Goal: Find specific page/section: Find specific page/section

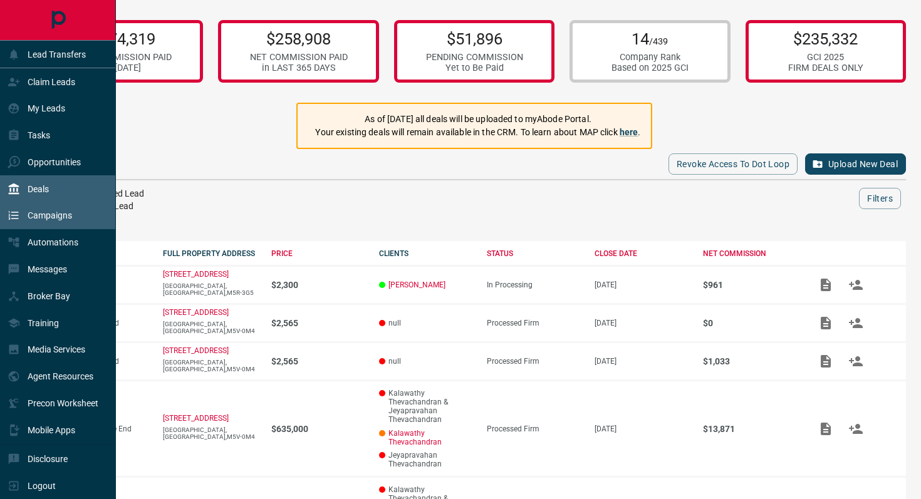
click at [29, 208] on div "Campaigns" at bounding box center [40, 215] width 65 height 21
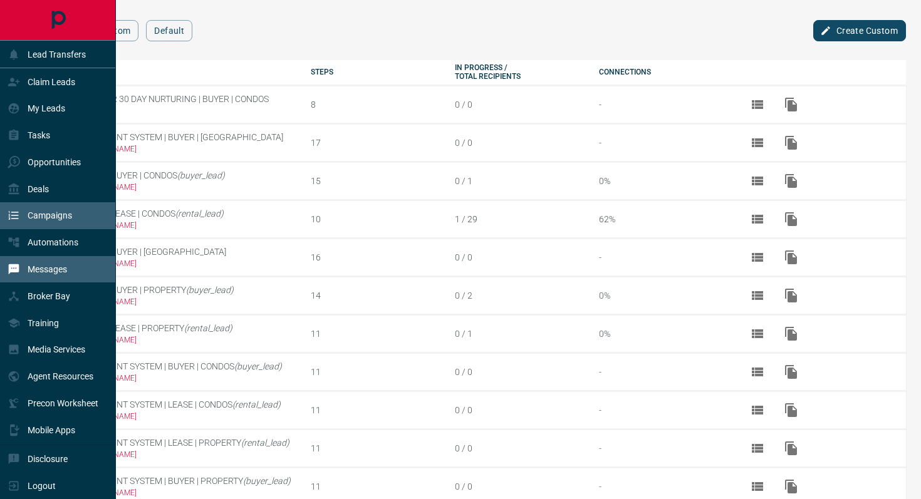
click at [26, 257] on div "Messages" at bounding box center [58, 269] width 116 height 27
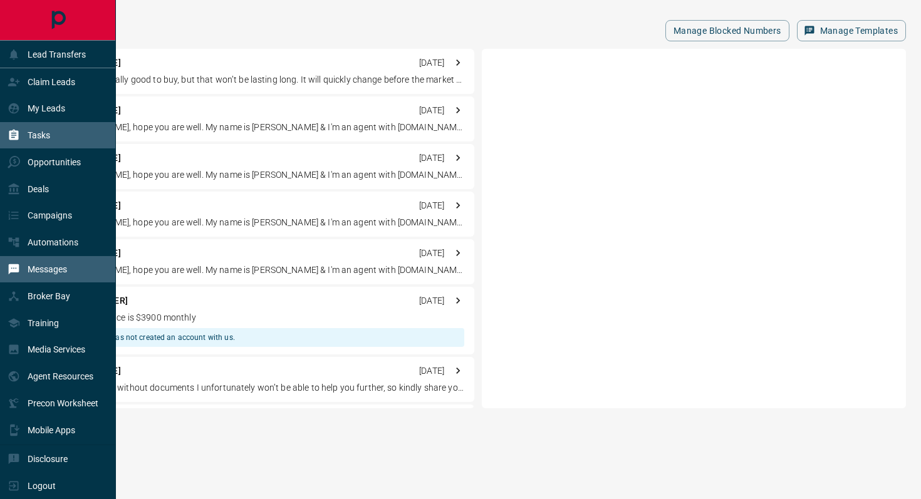
click at [36, 132] on p "Tasks" at bounding box center [39, 135] width 23 height 10
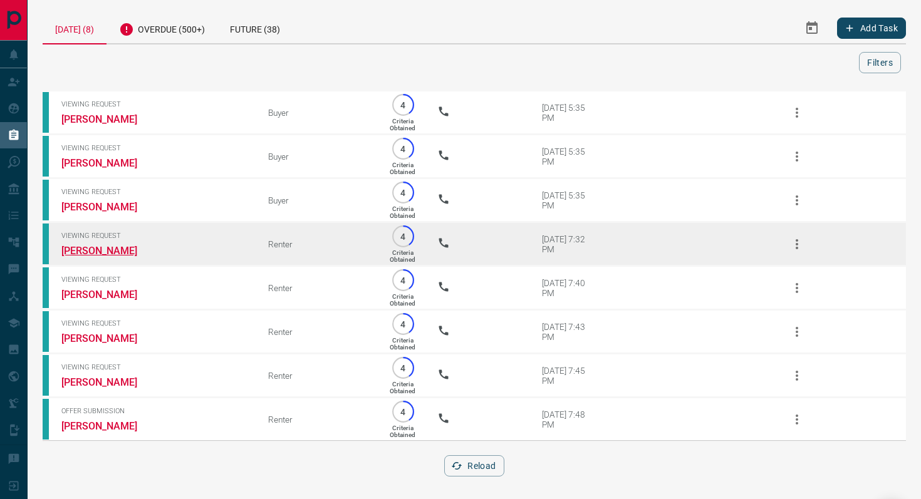
click at [91, 252] on link "[PERSON_NAME]" at bounding box center [108, 251] width 94 height 12
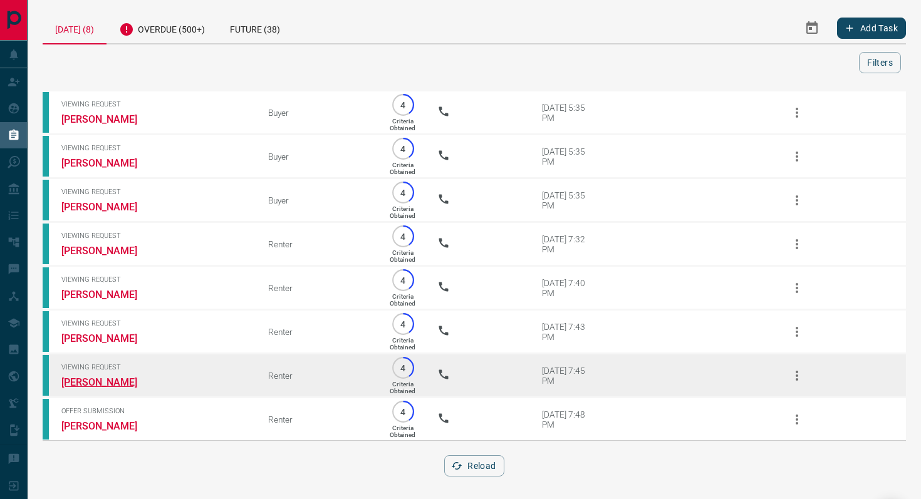
click at [99, 386] on link "[PERSON_NAME]" at bounding box center [108, 383] width 94 height 12
click at [115, 388] on link "[PERSON_NAME]" at bounding box center [108, 383] width 94 height 12
